Goal: Task Accomplishment & Management: Use online tool/utility

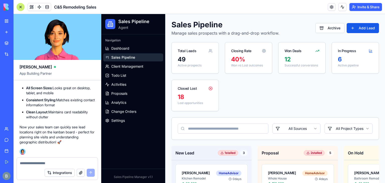
click at [8, 26] on div "My Workspace New app" at bounding box center [7, 26] width 11 height 21
click at [14, 19] on div "My Workspace" at bounding box center [15, 21] width 7 height 5
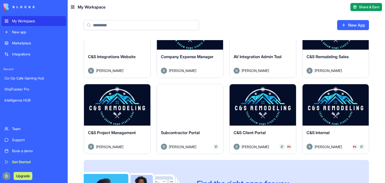
scroll to position [184, 0]
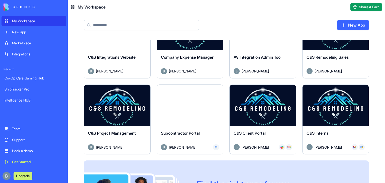
click at [266, 106] on button "Launch" at bounding box center [263, 105] width 38 height 10
